Goal: Information Seeking & Learning: Learn about a topic

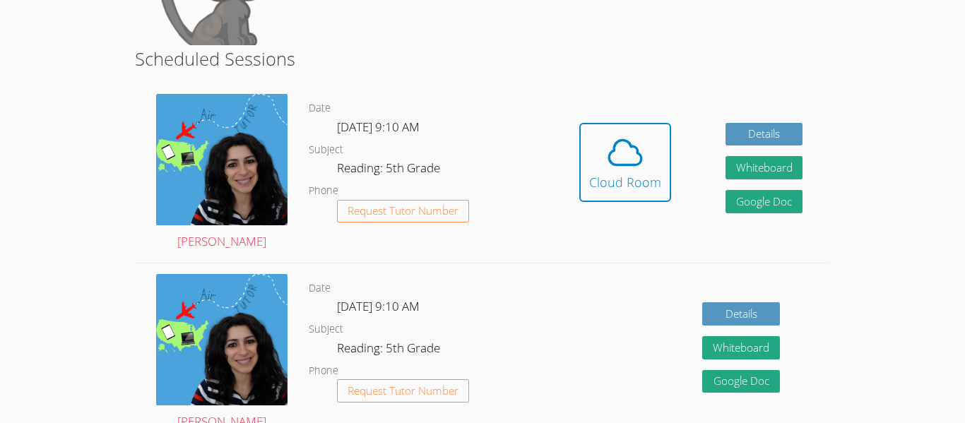
scroll to position [179, 0]
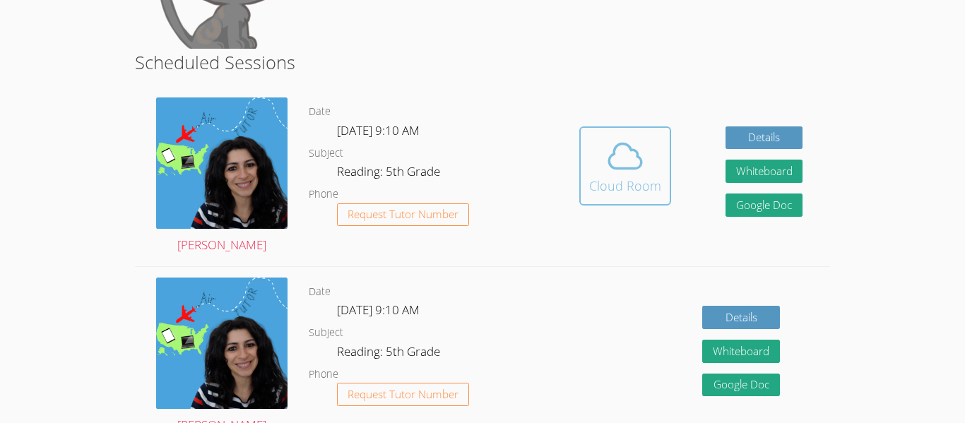
click at [601, 155] on span at bounding box center [625, 156] width 72 height 40
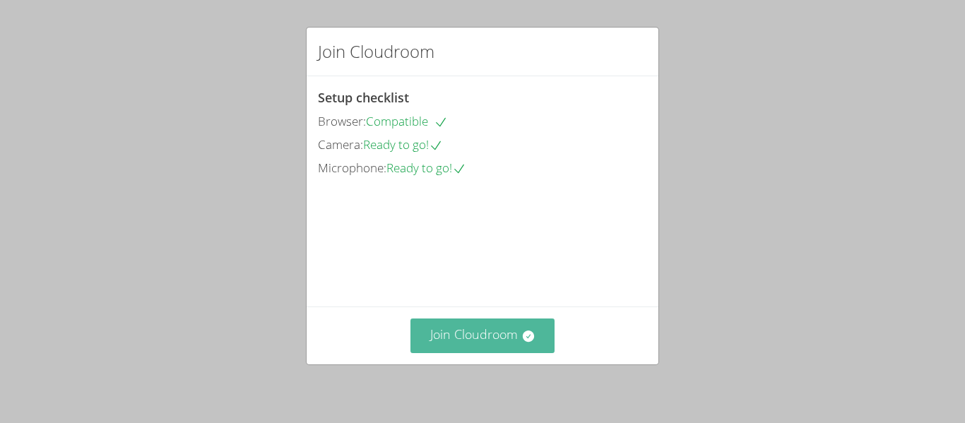
click at [533, 337] on icon at bounding box center [527, 336] width 11 height 11
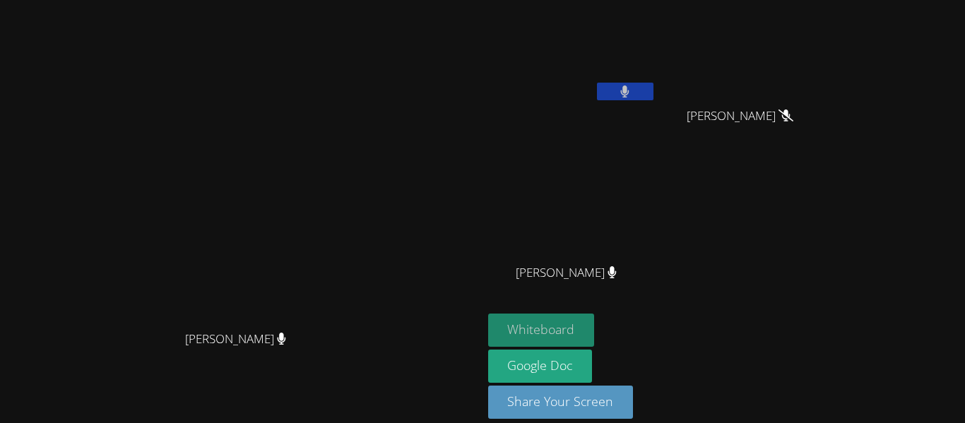
click at [595, 326] on button "Whiteboard" at bounding box center [541, 330] width 107 height 33
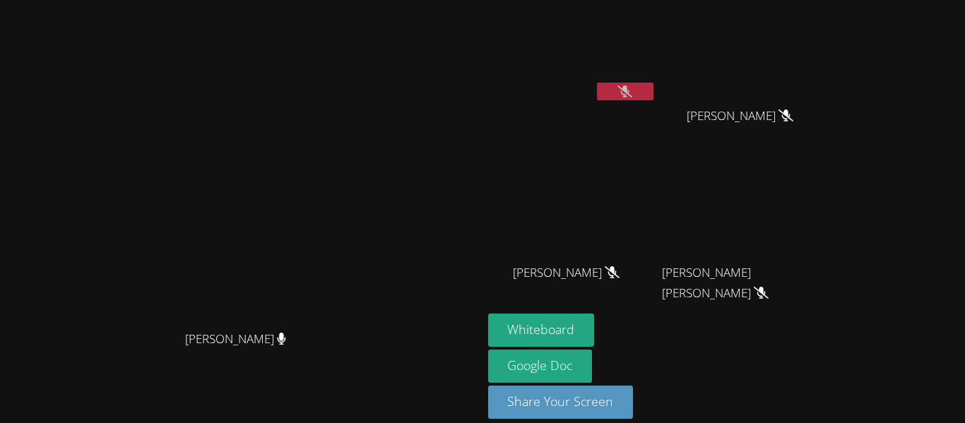
click at [654, 98] on button at bounding box center [625, 92] width 57 height 18
click at [615, 91] on aside "[PERSON_NAME] [PERSON_NAME] [PERSON_NAME] [PERSON_NAME] [PERSON_NAME] [PERSON_N…" at bounding box center [659, 219] width 353 height 439
click at [347, 78] on video at bounding box center [241, 191] width 212 height 265
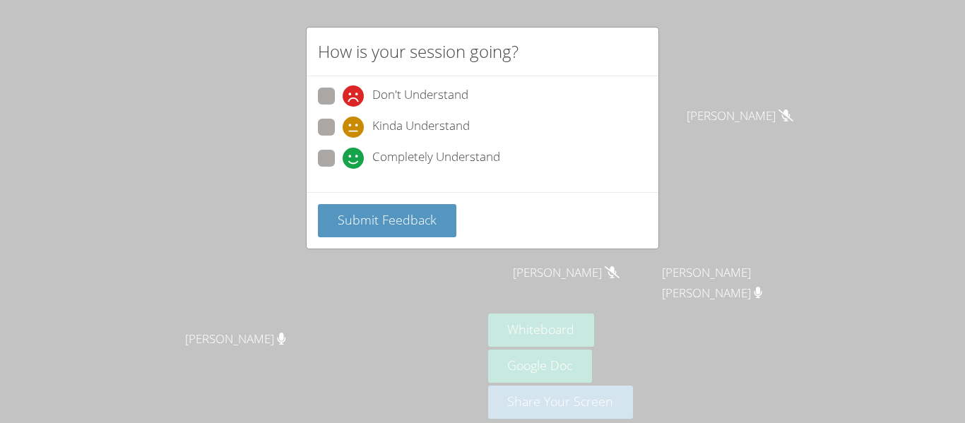
click at [377, 161] on span "Completely Understand" at bounding box center [436, 158] width 128 height 21
click at [355, 161] on input "Completely Understand" at bounding box center [349, 156] width 12 height 12
radio input "true"
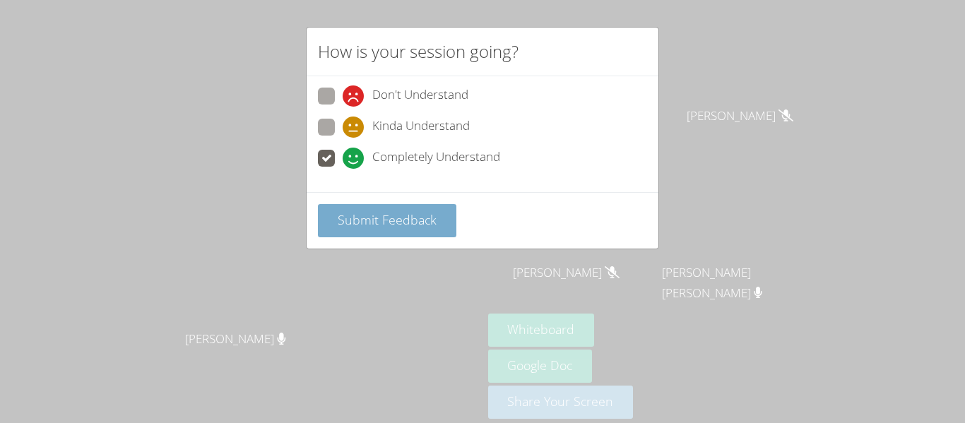
click at [391, 228] on button "Submit Feedback" at bounding box center [387, 220] width 138 height 33
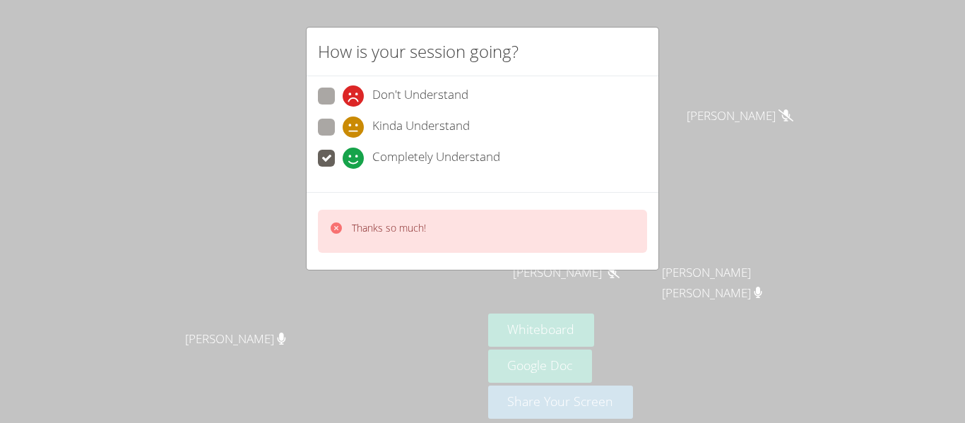
click at [408, 230] on p "Thanks so much!" at bounding box center [389, 228] width 74 height 14
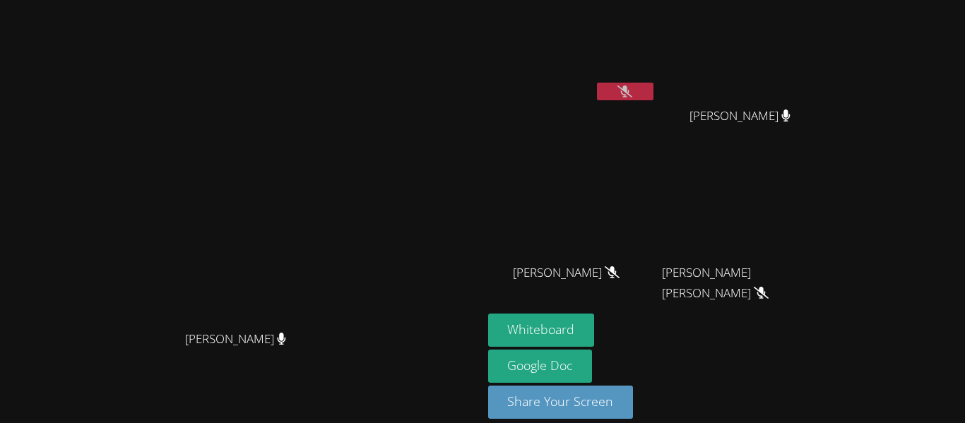
click at [625, 37] on video at bounding box center [572, 53] width 168 height 95
click at [632, 89] on icon at bounding box center [625, 91] width 15 height 12
click at [654, 90] on button at bounding box center [625, 92] width 57 height 18
click at [654, 85] on button at bounding box center [625, 92] width 57 height 18
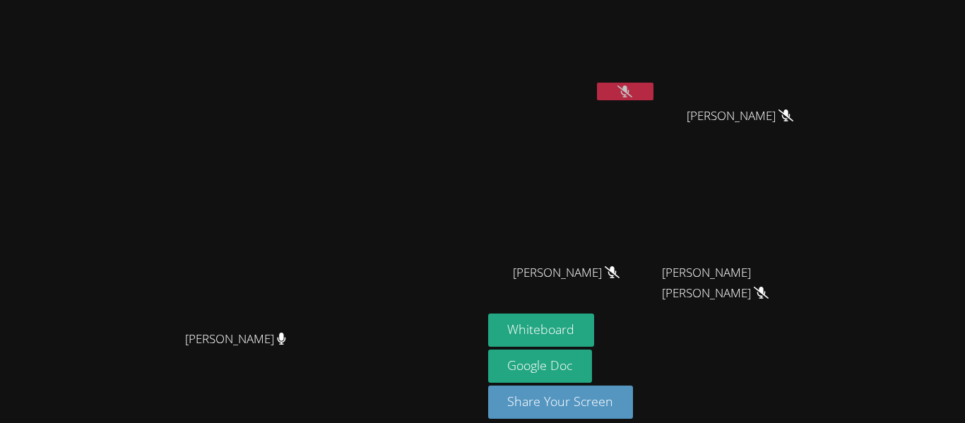
click at [632, 90] on icon at bounding box center [625, 91] width 15 height 12
click at [347, 81] on video at bounding box center [241, 191] width 212 height 265
